Goal: Task Accomplishment & Management: Manage account settings

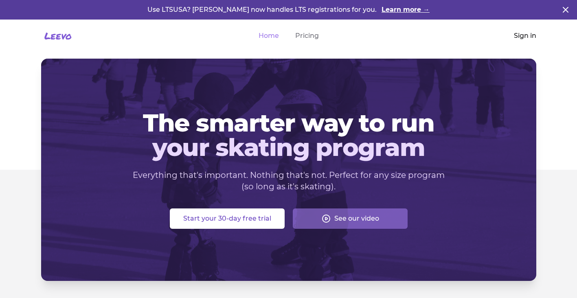
click at [528, 33] on link "Sign in" at bounding box center [525, 36] width 22 height 10
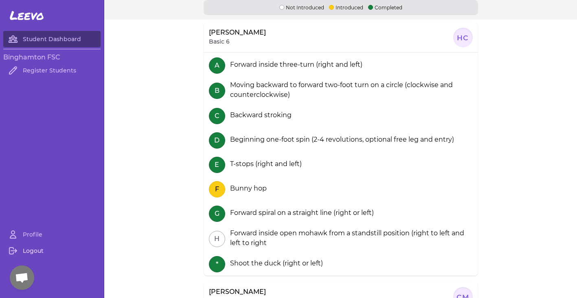
click at [41, 254] on link "Logout" at bounding box center [51, 251] width 97 height 16
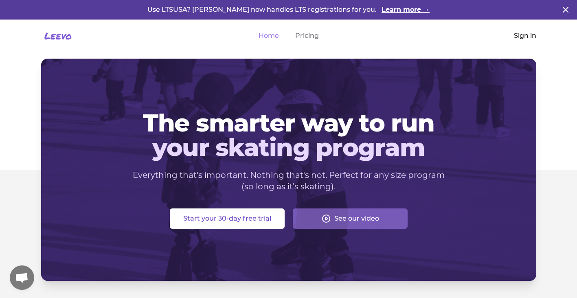
click at [526, 35] on link "Sign in" at bounding box center [525, 36] width 22 height 10
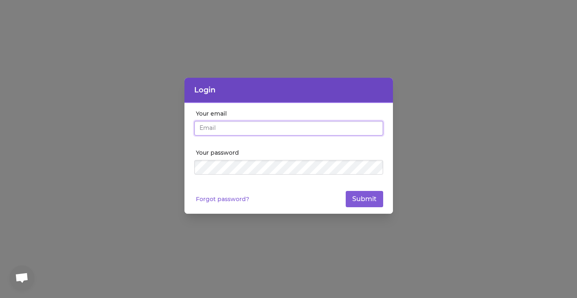
type input "[EMAIL_ADDRESS][DOMAIN_NAME]"
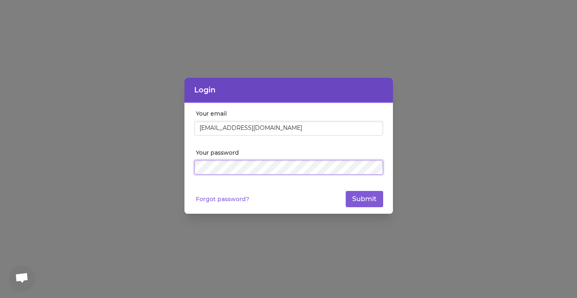
click at [364, 199] on button "Submit" at bounding box center [364, 199] width 37 height 16
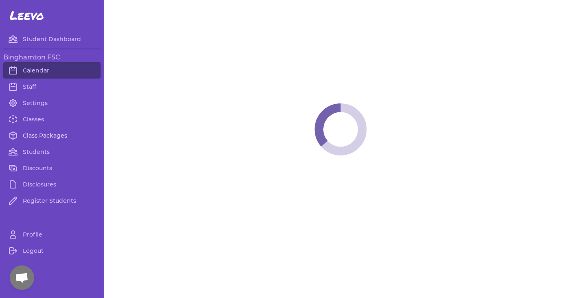
click at [51, 137] on link "Class Packages" at bounding box center [51, 135] width 97 height 16
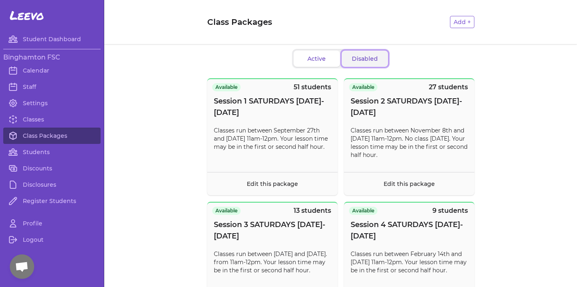
click at [365, 58] on button "Disabled" at bounding box center [365, 58] width 46 height 16
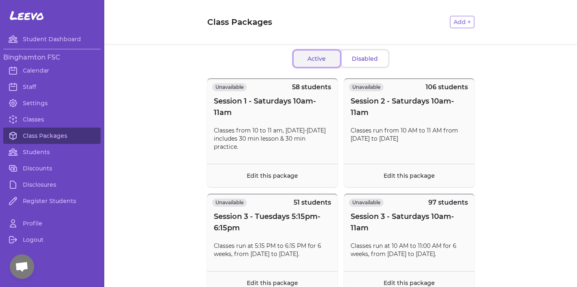
click at [308, 61] on button "Active" at bounding box center [317, 58] width 46 height 16
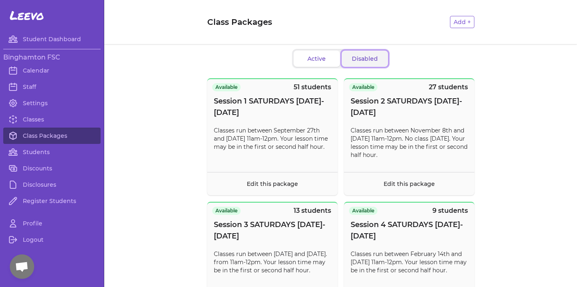
click at [360, 56] on button "Disabled" at bounding box center [365, 58] width 46 height 16
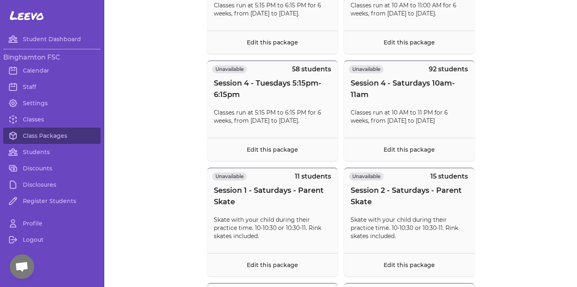
scroll to position [171, 0]
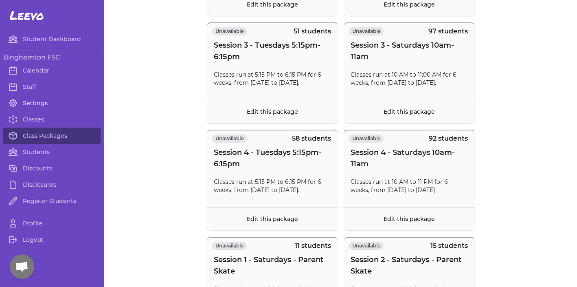
click at [29, 105] on link "Settings" at bounding box center [51, 103] width 97 height 16
select select "NY"
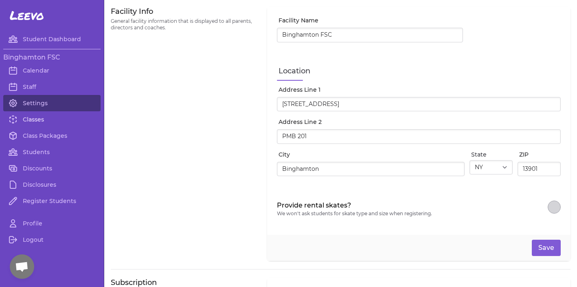
click at [28, 120] on link "Classes" at bounding box center [51, 119] width 97 height 16
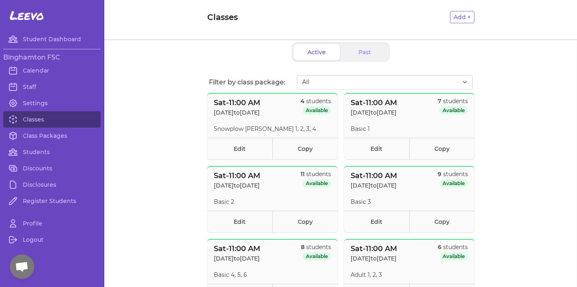
scroll to position [6, 0]
click at [55, 134] on link "Class Packages" at bounding box center [51, 135] width 97 height 16
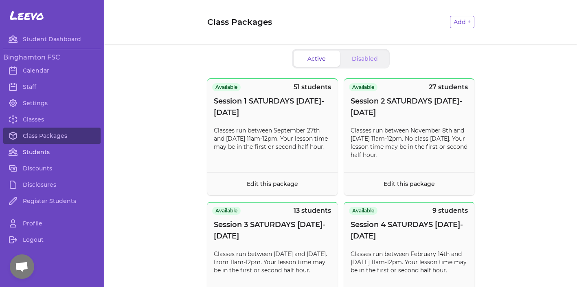
click at [48, 150] on link "Students" at bounding box center [51, 152] width 97 height 16
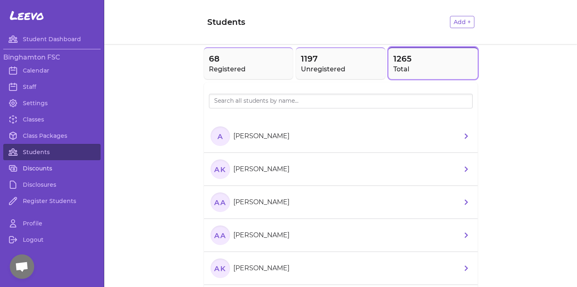
click at [46, 171] on link "Discounts" at bounding box center [51, 168] width 97 height 16
